Goal: Find specific page/section

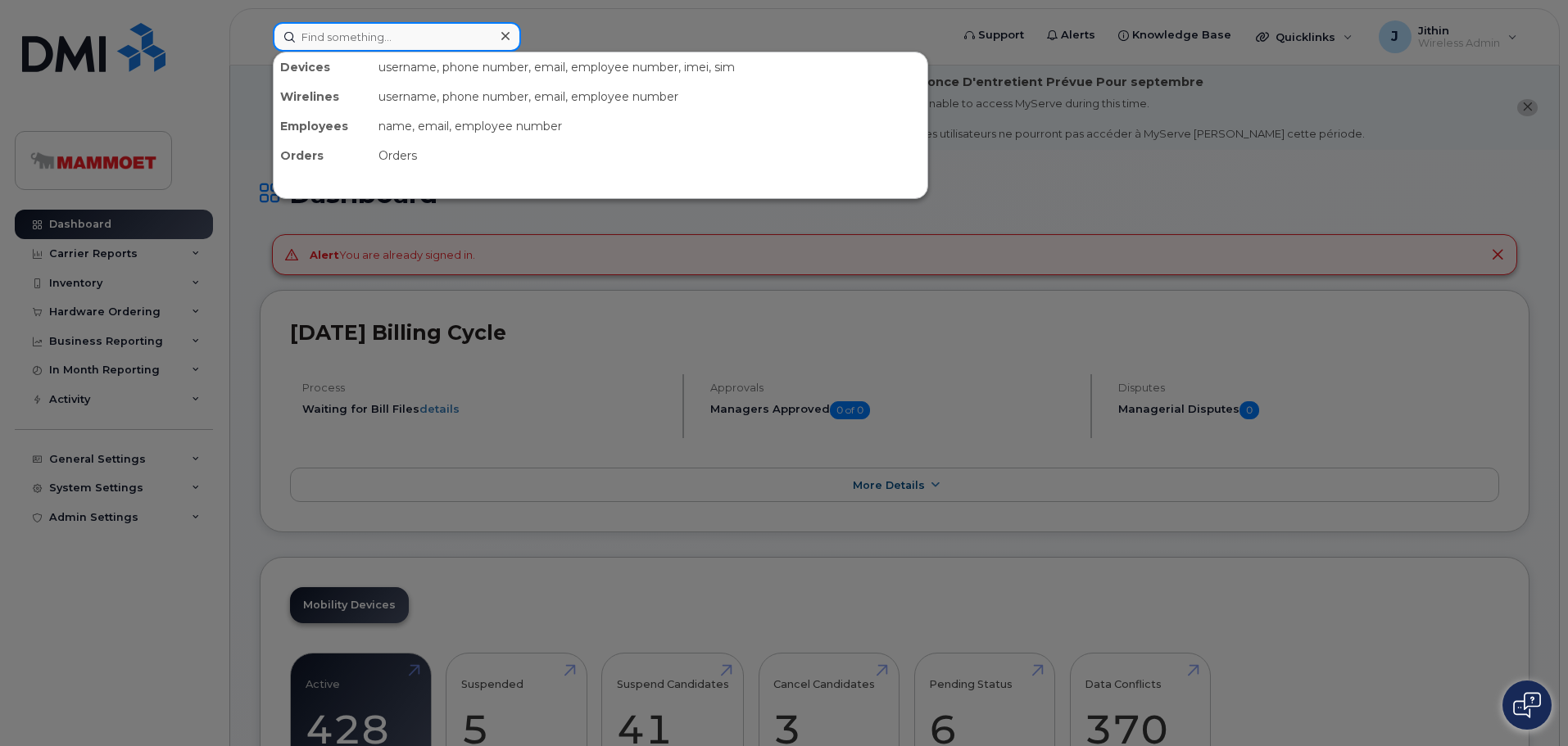
click at [384, 43] on input at bounding box center [397, 37] width 248 height 30
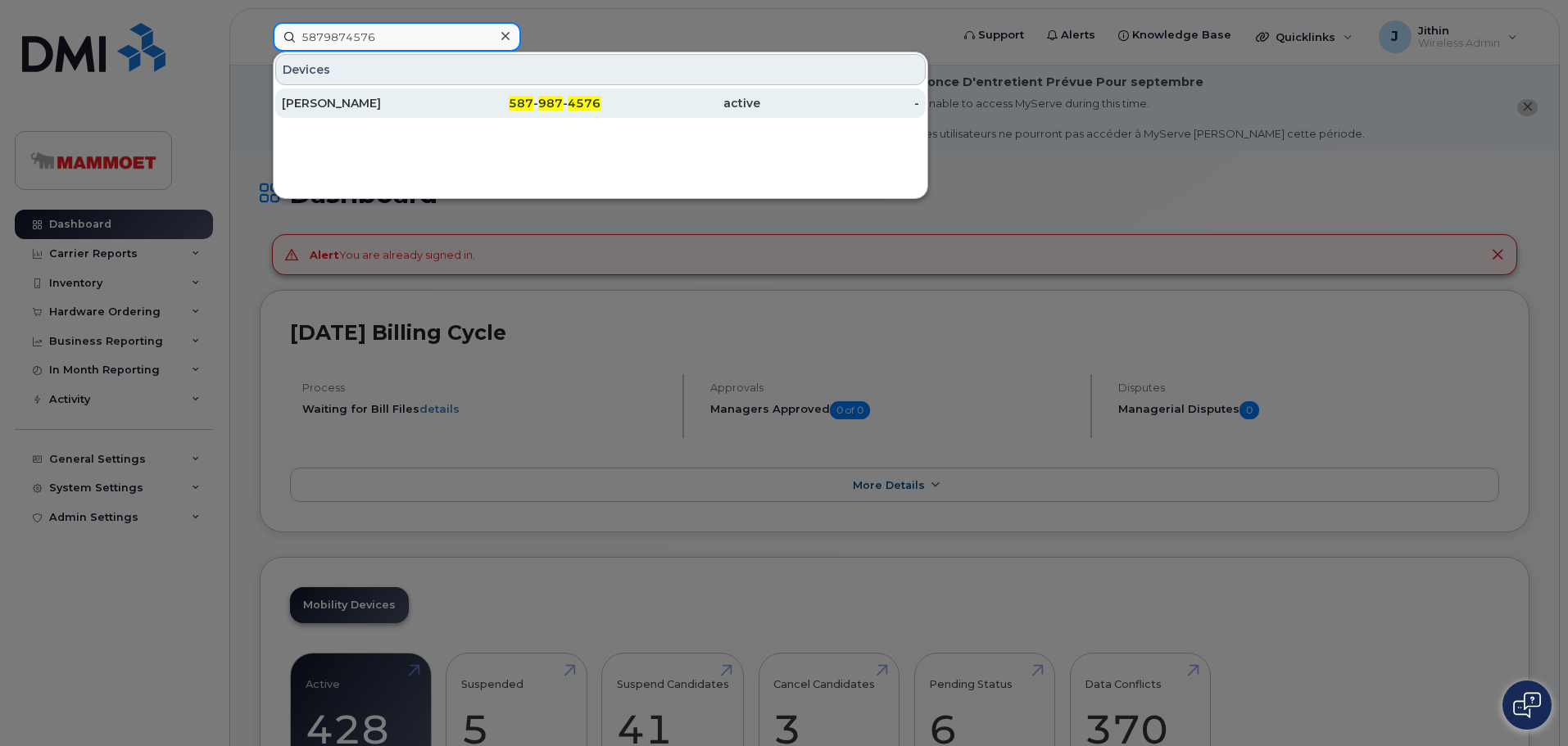
type input "5879874576"
click at [334, 104] on div "[PERSON_NAME]" at bounding box center [361, 103] width 159 height 17
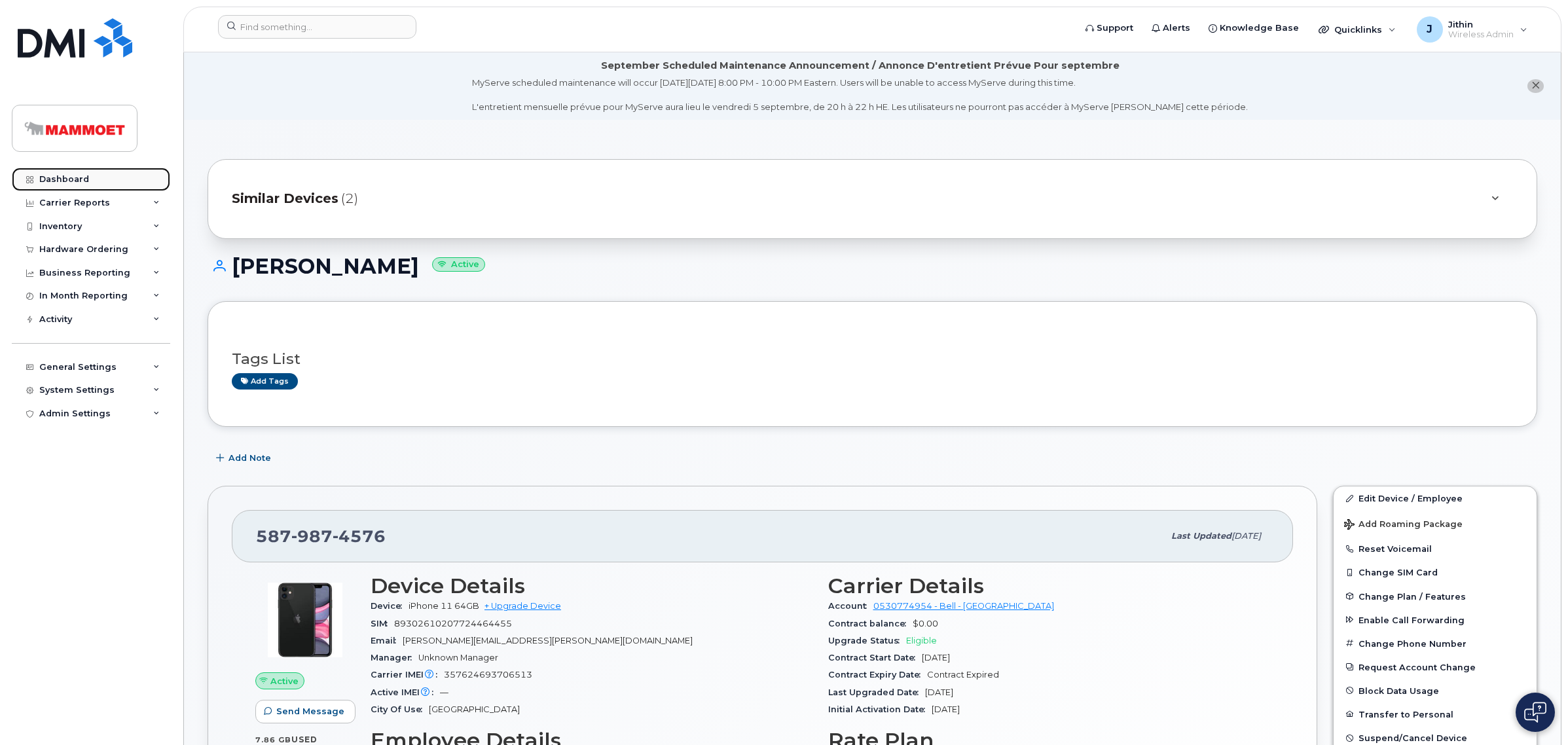
click at [59, 176] on div "Dashboard" at bounding box center [64, 179] width 50 height 10
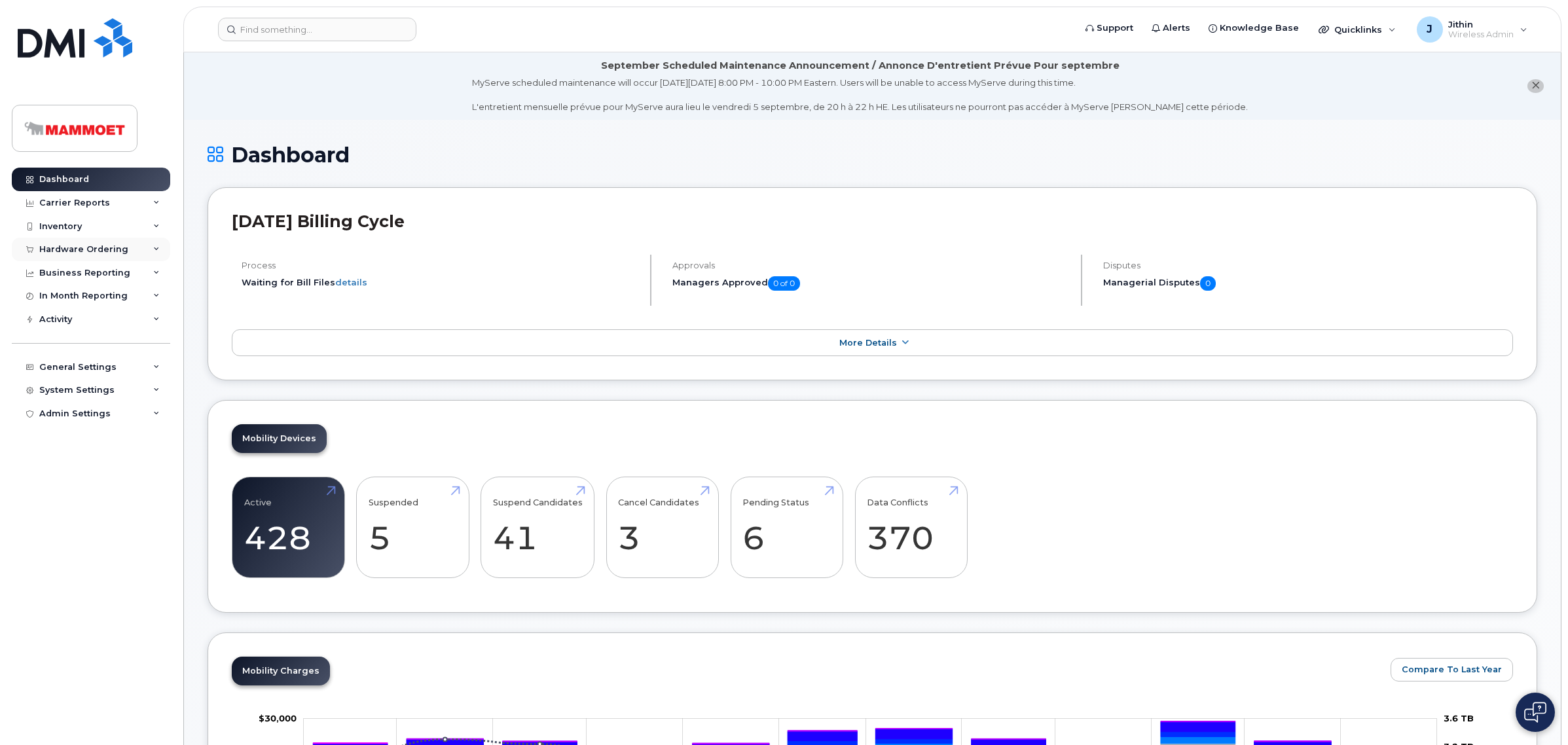
click at [93, 253] on div "Hardware Ordering" at bounding box center [84, 249] width 89 height 10
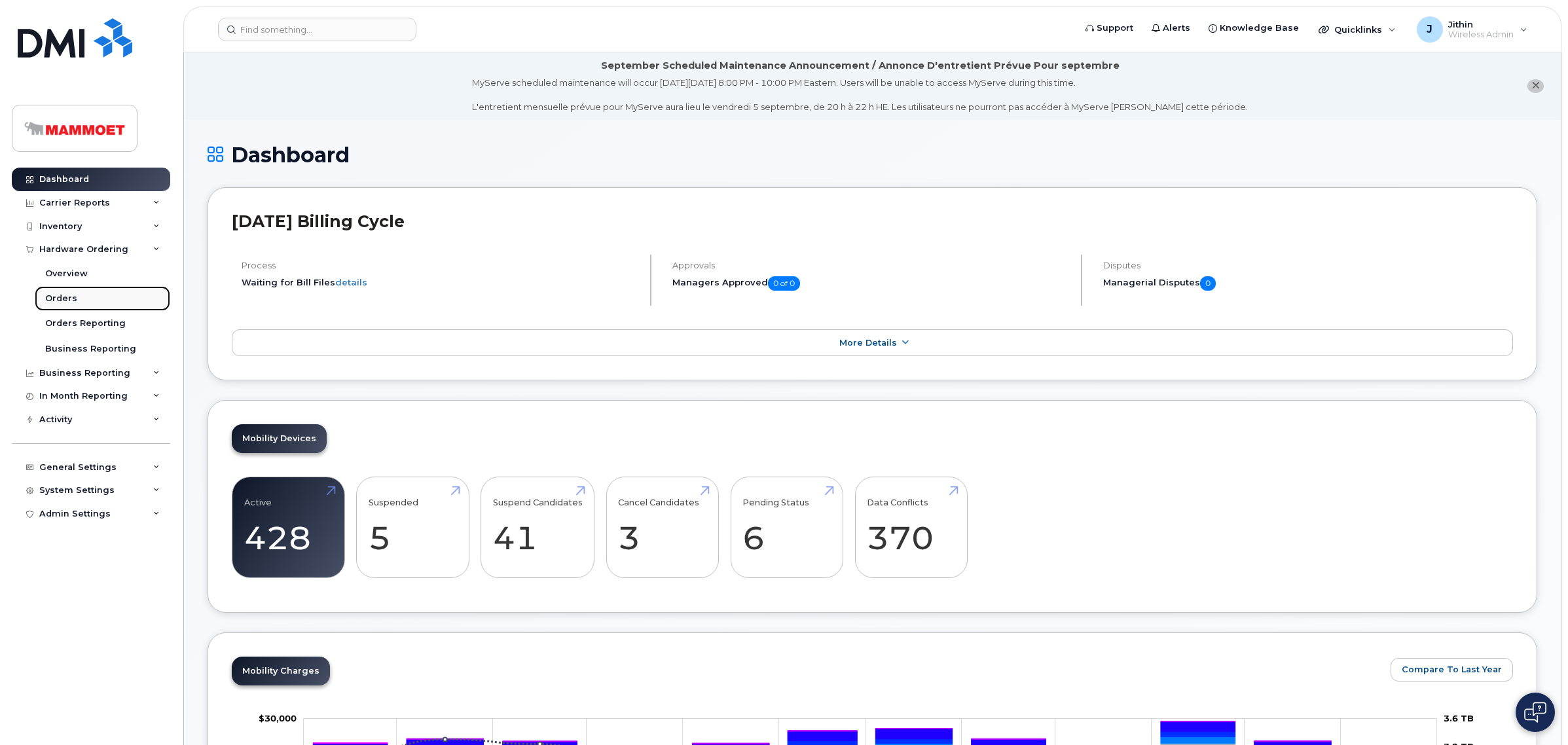
click at [59, 304] on div "Orders" at bounding box center [61, 298] width 32 height 12
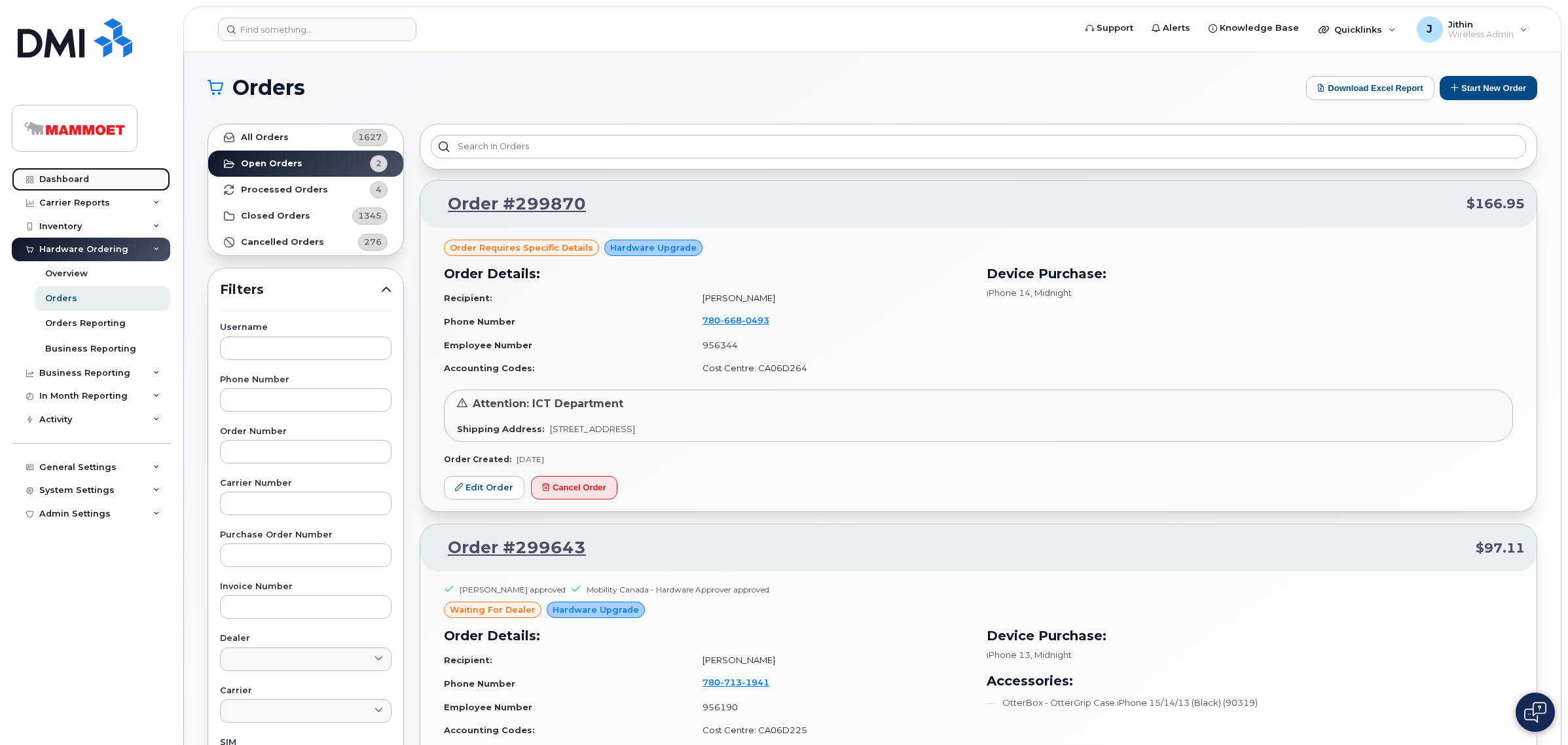
click at [70, 179] on div "Dashboard" at bounding box center [64, 179] width 50 height 10
